Goal: Find specific page/section: Find specific page/section

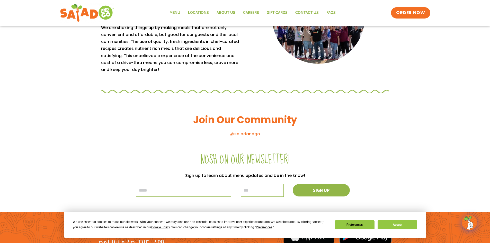
scroll to position [543, 0]
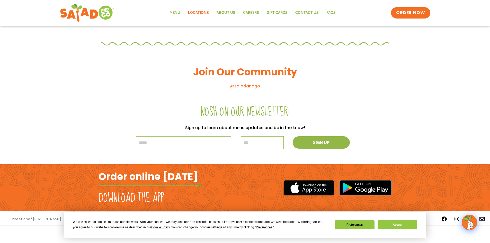
click at [193, 11] on link "Locations" at bounding box center [198, 13] width 29 height 12
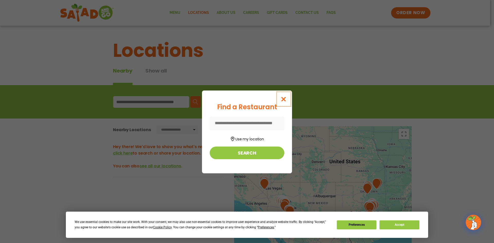
click at [283, 99] on icon "Close modal" at bounding box center [283, 98] width 6 height 5
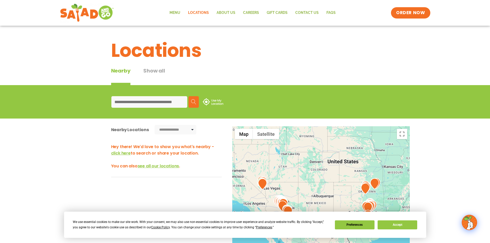
click at [160, 70] on button "Show all" at bounding box center [154, 76] width 22 height 18
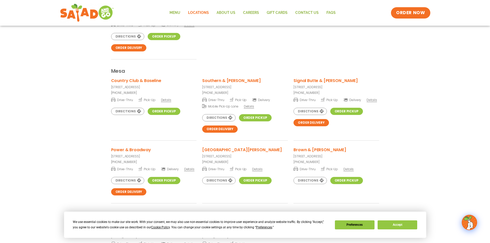
scroll to position [797, 0]
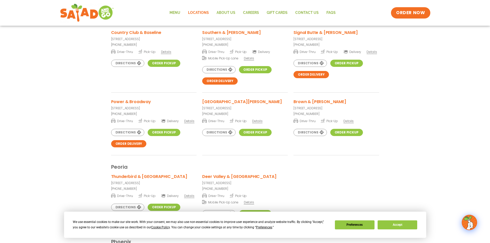
click at [283, 160] on div "Peoria" at bounding box center [245, 162] width 268 height 15
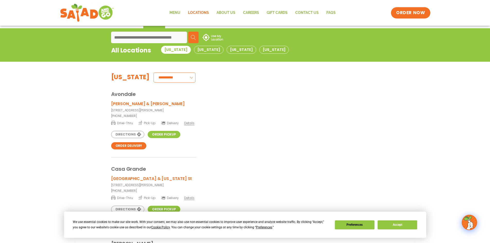
scroll to position [0, 0]
